Goal: Task Accomplishment & Management: Use online tool/utility

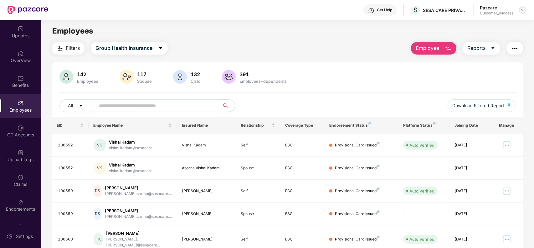
click at [524, 11] on img at bounding box center [522, 10] width 5 height 5
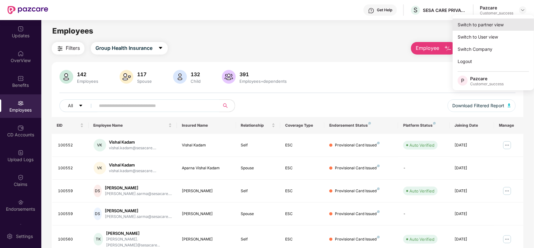
click at [493, 24] on div "Switch to partner view" at bounding box center [493, 24] width 81 height 12
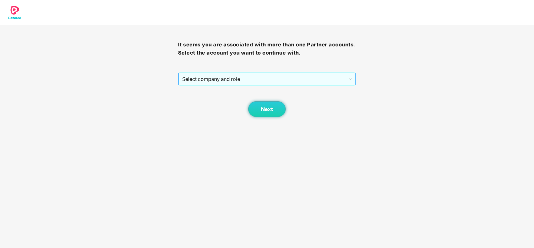
click at [259, 79] on span "Select company and role" at bounding box center [267, 79] width 170 height 12
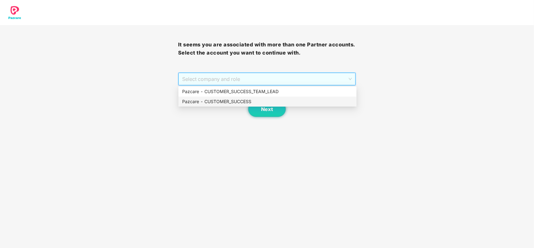
click at [241, 101] on div "Pazcare - CUSTOMER_SUCCESS" at bounding box center [267, 101] width 171 height 7
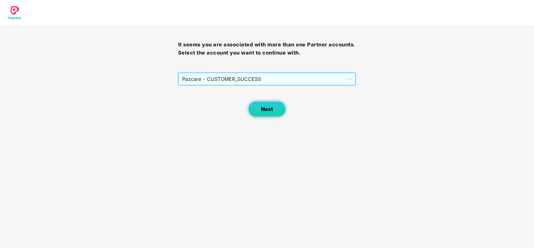
click at [259, 107] on button "Next" at bounding box center [267, 109] width 38 height 16
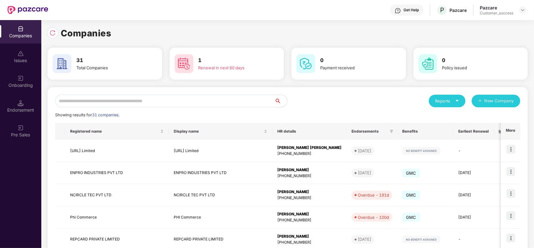
click at [131, 101] on input "text" at bounding box center [165, 101] width 220 height 13
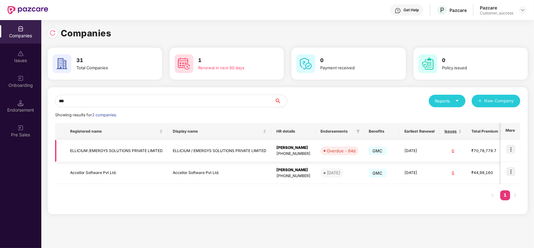
type input "***"
click at [511, 150] on img at bounding box center [511, 149] width 9 height 9
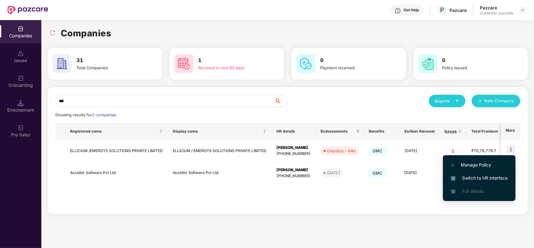
click at [463, 179] on span "Switch to HR interface" at bounding box center [479, 177] width 57 height 7
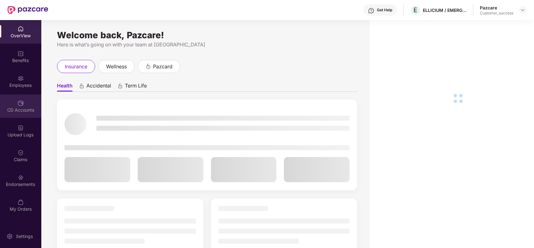
click at [28, 106] on div "CD Accounts" at bounding box center [20, 105] width 41 height 23
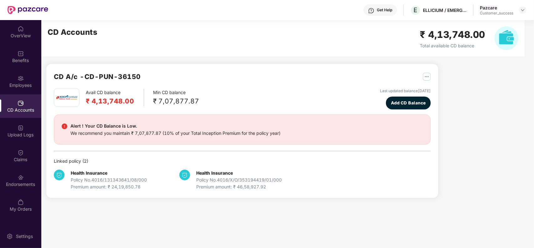
click at [25, 82] on div "Employees" at bounding box center [20, 85] width 41 height 6
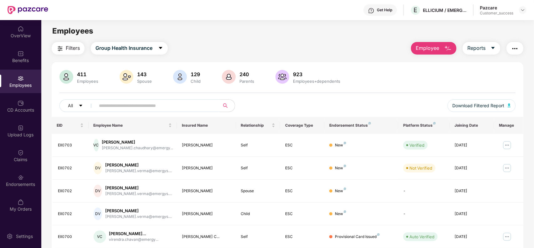
click at [121, 106] on input "text" at bounding box center [155, 105] width 112 height 9
paste input "*******"
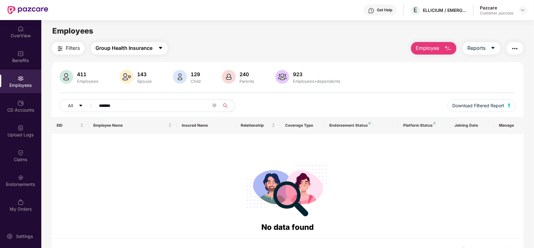
type input "*******"
click at [142, 49] on span "Group Health Insurance" at bounding box center [124, 48] width 57 height 8
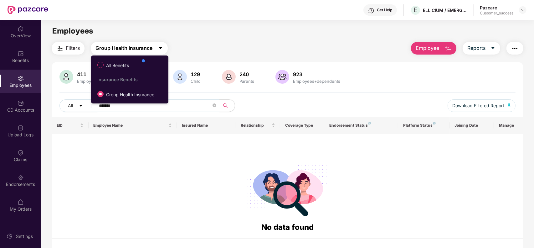
click at [142, 49] on span "Group Health Insurance" at bounding box center [124, 48] width 57 height 8
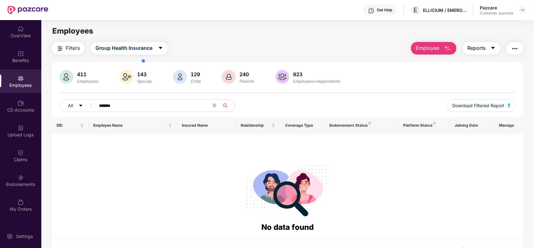
click at [486, 52] on button "Reports" at bounding box center [482, 48] width 38 height 13
click at [519, 50] on button "button" at bounding box center [515, 48] width 17 height 13
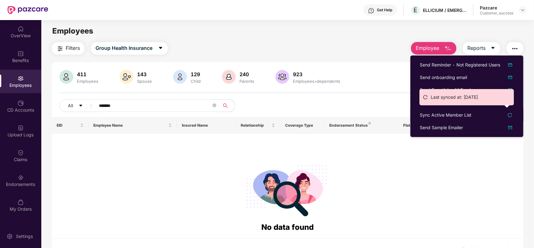
click at [451, 107] on div "Last synced at: [DATE]" at bounding box center [467, 99] width 95 height 21
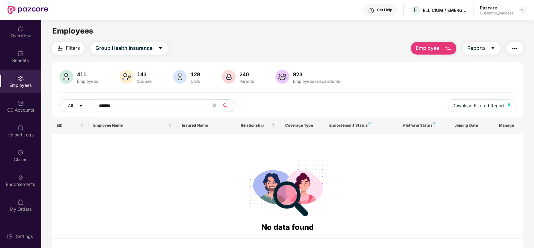
click at [515, 52] on button "button" at bounding box center [515, 48] width 17 height 13
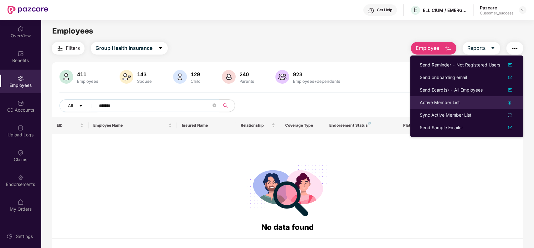
click at [509, 102] on img at bounding box center [510, 103] width 3 height 4
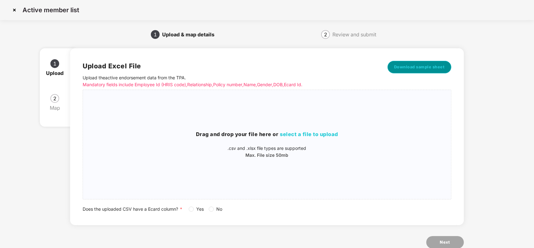
click at [422, 67] on span "Download sample sheet" at bounding box center [419, 67] width 51 height 6
click at [14, 10] on img at bounding box center [14, 10] width 10 height 10
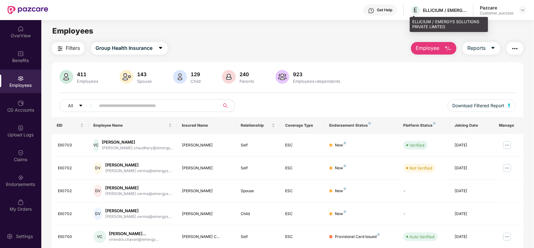
click at [447, 23] on div "ELLICIUM / EMERGYS SOLUTIONS PRIVATE LIMITED" at bounding box center [449, 24] width 78 height 15
drag, startPoint x: 448, startPoint y: 24, endPoint x: 412, endPoint y: 23, distance: 36.7
click at [412, 23] on div "ELLICIUM / EMERGYS SOLUTIONS PRIVATE LIMITED" at bounding box center [449, 24] width 78 height 15
copy div "ELLICIUM / EMERGYS SOLUTIONS PRIVATE LIMITED"
